Goal: Task Accomplishment & Management: Manage account settings

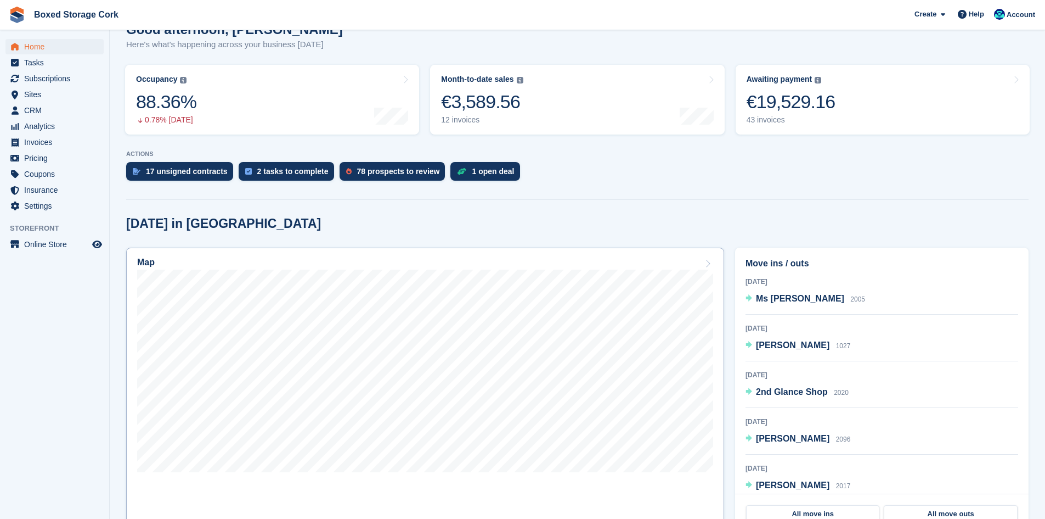
scroll to position [165, 0]
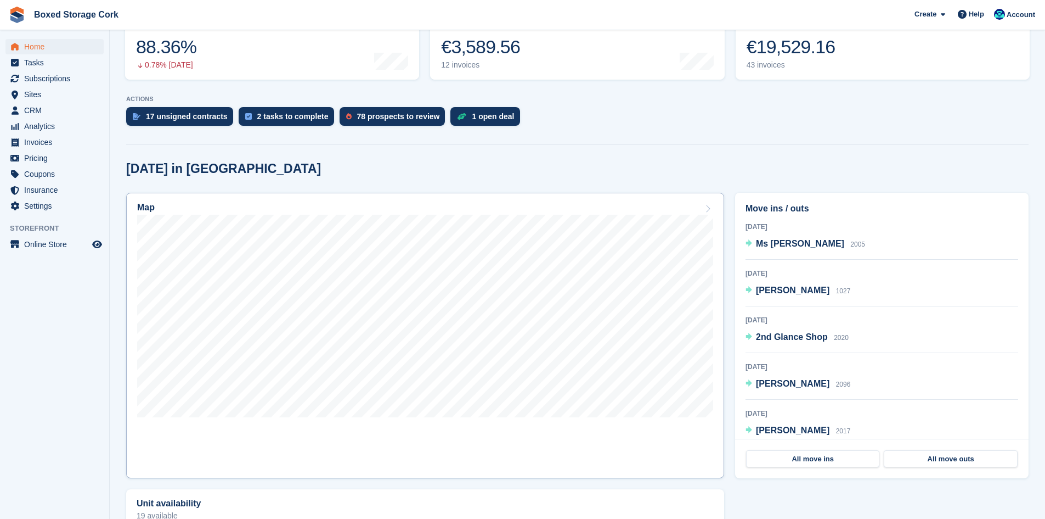
click at [550, 434] on link "Map" at bounding box center [425, 335] width 598 height 285
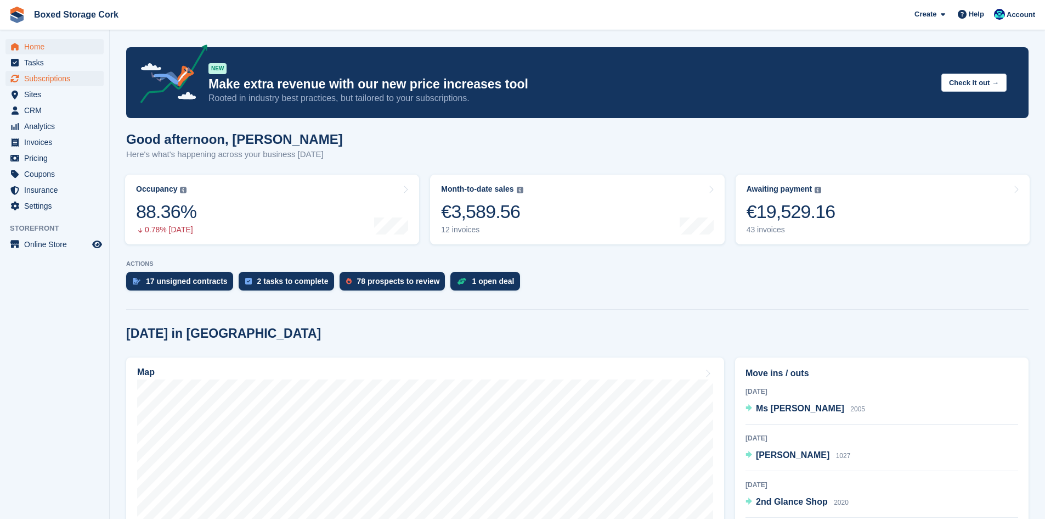
scroll to position [165, 0]
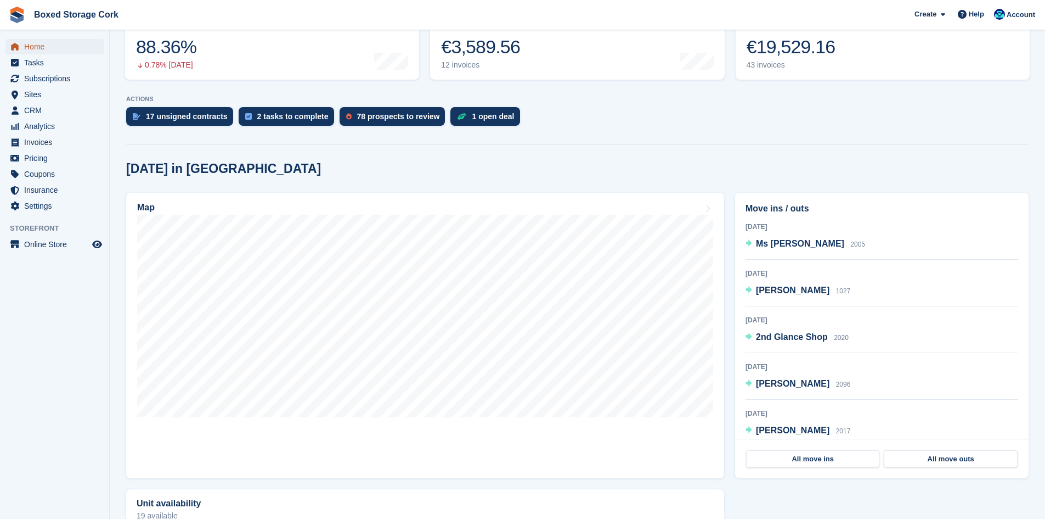
click at [32, 41] on span "Home" at bounding box center [57, 46] width 66 height 15
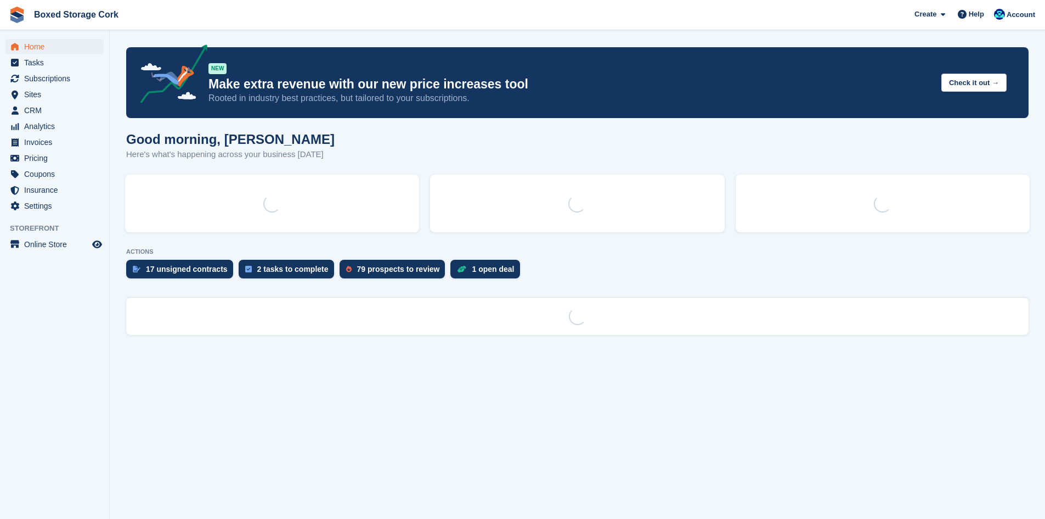
scroll to position [0, 0]
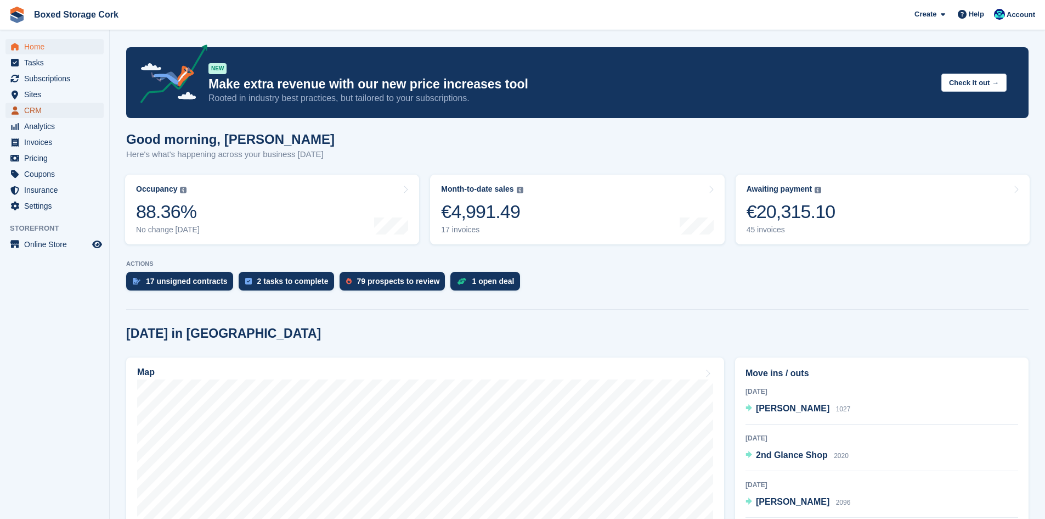
click at [67, 109] on span "CRM" at bounding box center [57, 110] width 66 height 15
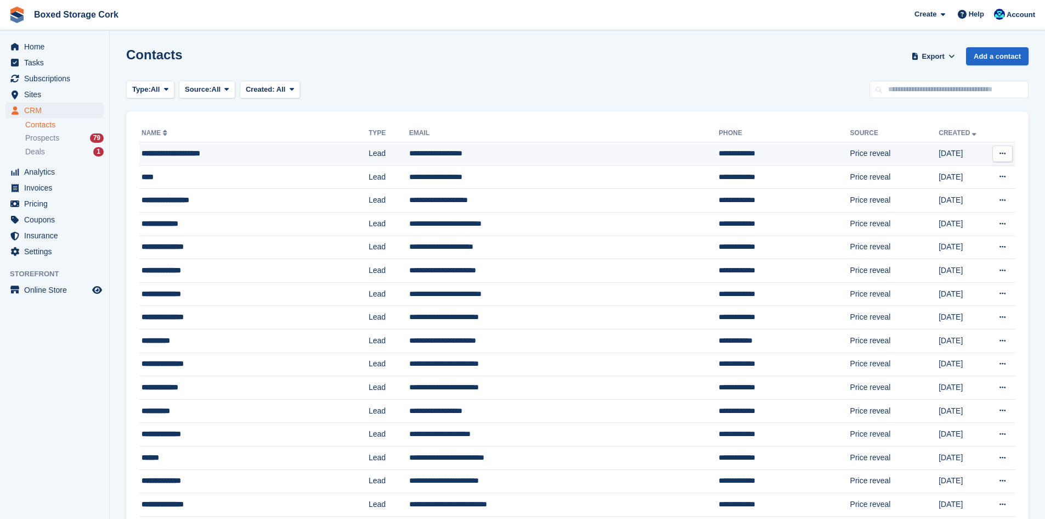
click at [196, 151] on div "**********" at bounding box center [235, 154] width 187 height 12
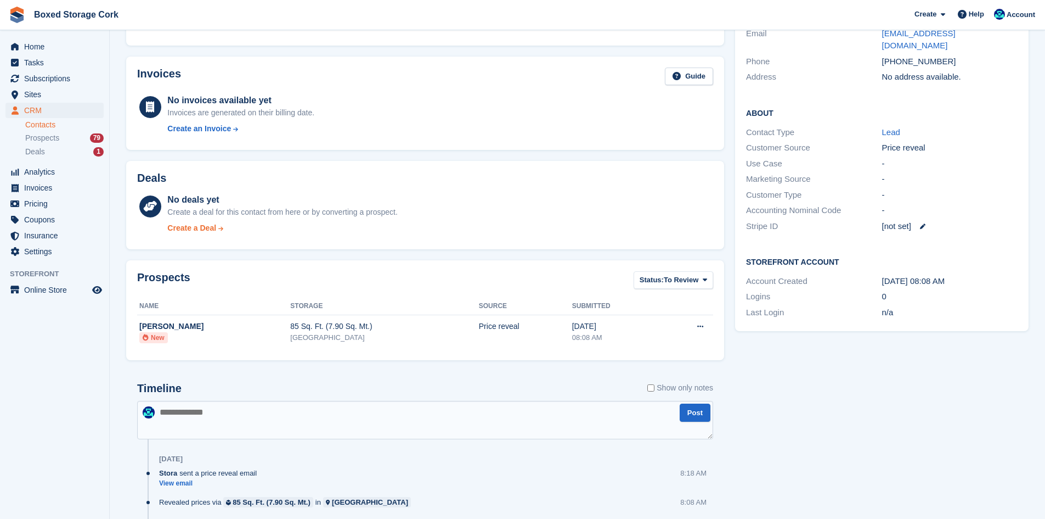
scroll to position [180, 0]
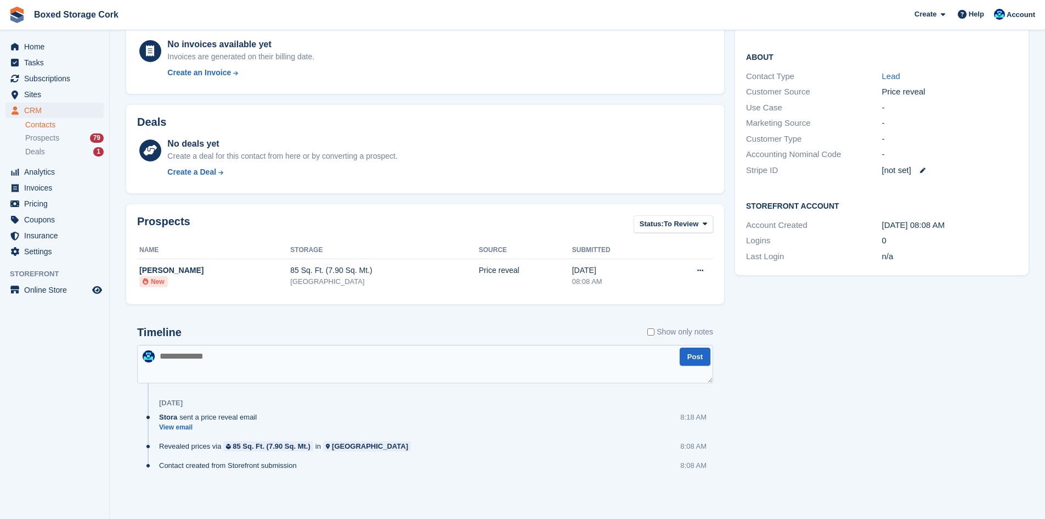
click at [177, 354] on textarea at bounding box center [425, 364] width 576 height 38
type textarea "**********"
click at [693, 361] on button "Post" at bounding box center [695, 356] width 31 height 18
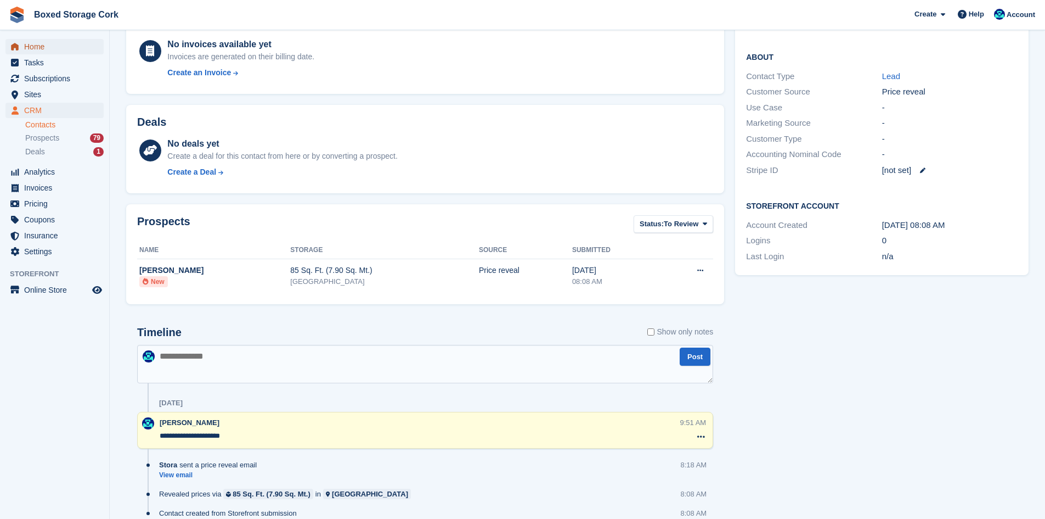
click at [32, 45] on span "Home" at bounding box center [57, 46] width 66 height 15
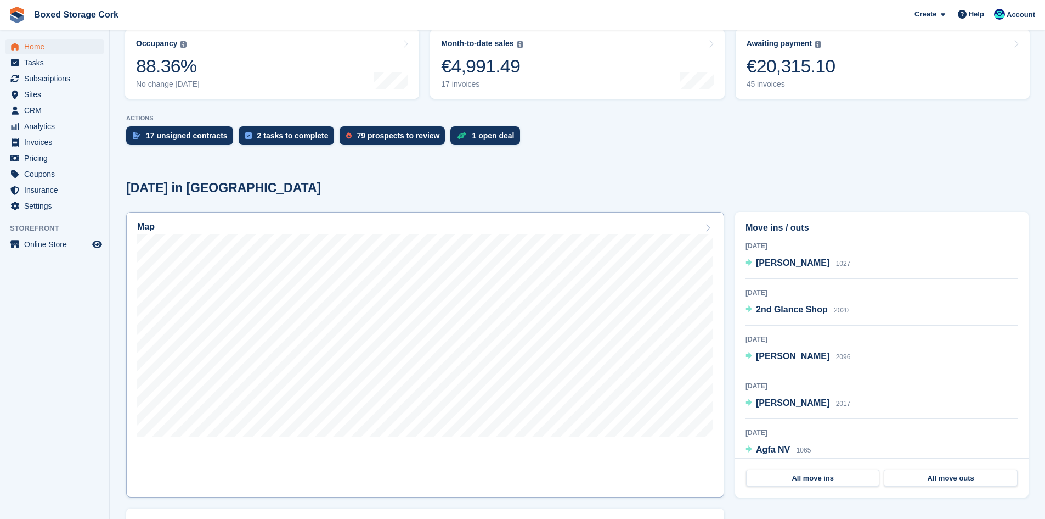
scroll to position [165, 0]
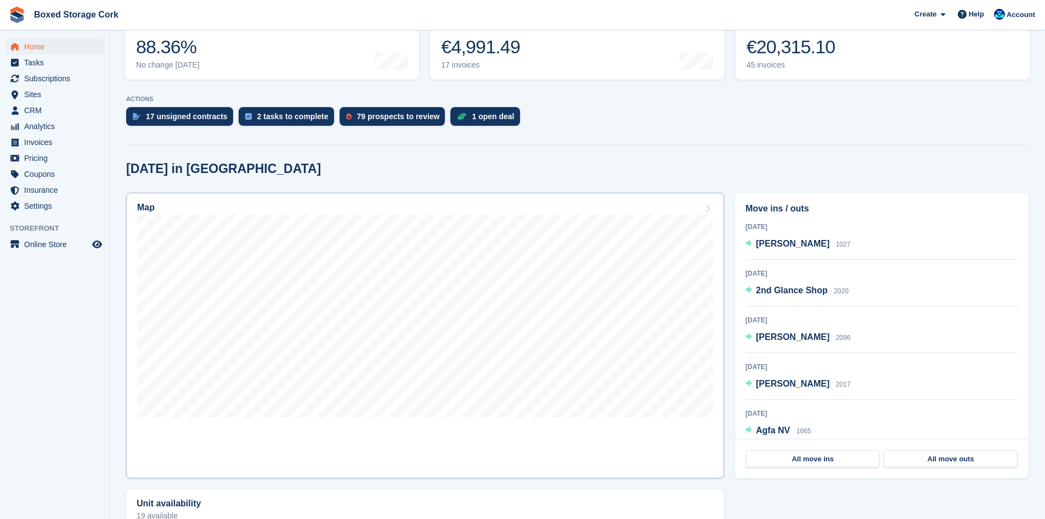
click at [594, 424] on link "Map" at bounding box center [425, 335] width 598 height 285
